Goal: Navigation & Orientation: Go to known website

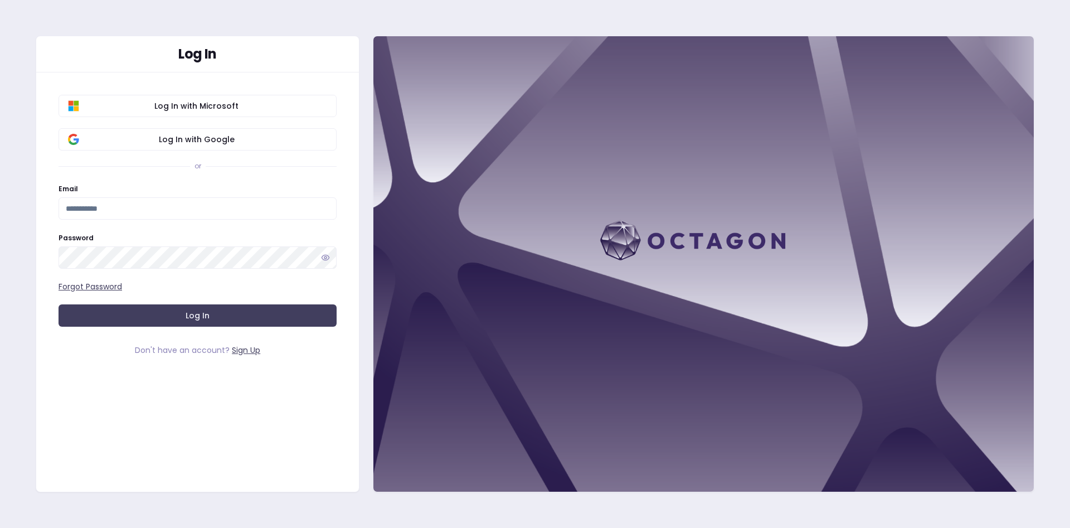
click at [367, 247] on div "Log In Log In with Microsoft Log In with Google or Email Password Forgot Passwo…" at bounding box center [535, 264] width 1070 height 528
